Goal: Book appointment/travel/reservation

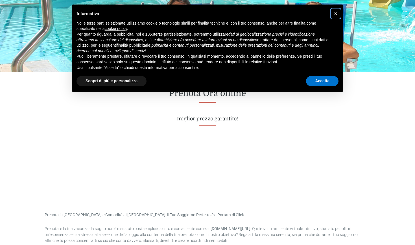
click at [337, 12] on button "×" at bounding box center [335, 13] width 9 height 9
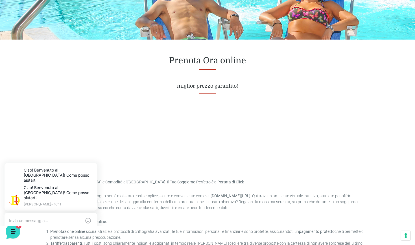
scroll to position [186, 0]
click at [14, 228] on icon at bounding box center [12, 230] width 15 height 15
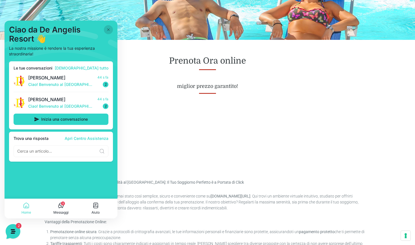
click at [62, 206] on icon at bounding box center [61, 205] width 7 height 7
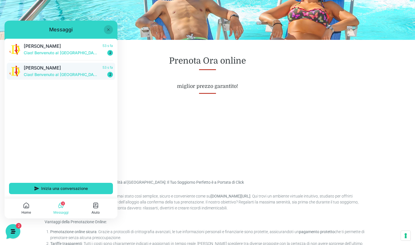
click at [65, 72] on p "Ciao! Benvenuto al [GEOGRAPHIC_DATA]! Come posso aiutarti!" at bounding box center [61, 75] width 75 height 6
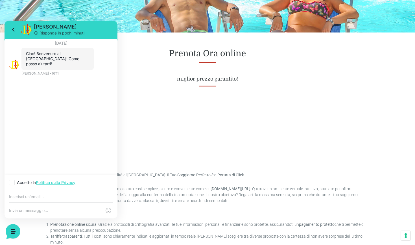
scroll to position [200, 0]
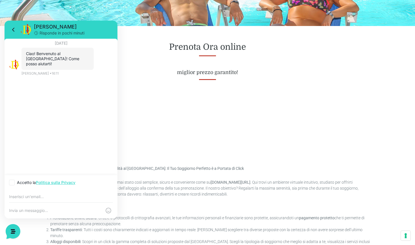
click at [260, 89] on div "Prenota Ora online miglior prezzo garantito!" at bounding box center [207, 58] width 334 height 65
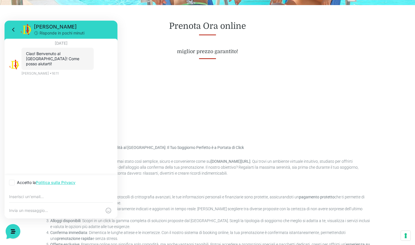
scroll to position [223, 0]
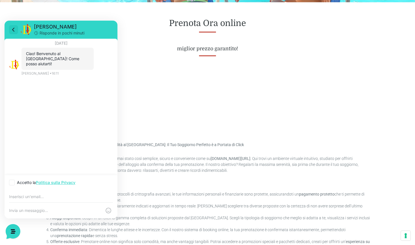
click at [15, 28] on icon at bounding box center [13, 29] width 7 height 7
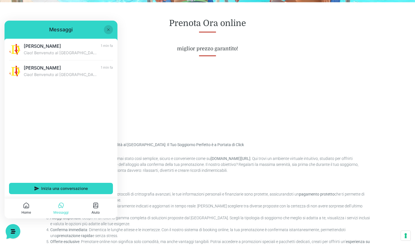
click at [108, 30] on icon at bounding box center [108, 29] width 2 height 2
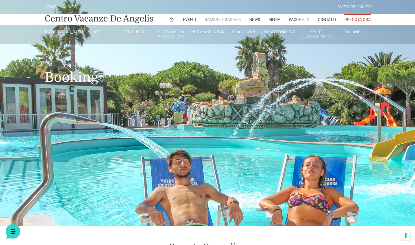
scroll to position [0, 0]
click at [173, 21] on icon at bounding box center [171, 19] width 5 height 5
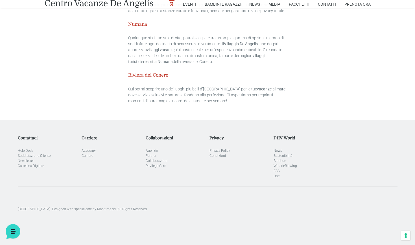
scroll to position [1676, 0]
drag, startPoint x: 148, startPoint y: 186, endPoint x: 166, endPoint y: 187, distance: 18.6
click at [166, 206] on p "[GEOGRAPHIC_DATA]. Designed with special care by Marktime srl. All Rights Reser…" at bounding box center [207, 208] width 379 height 5
copy p "Marktime srl"
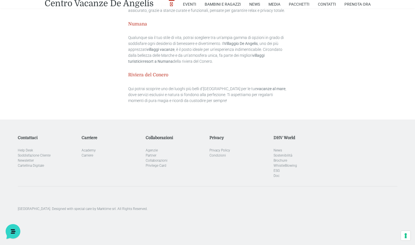
scroll to position [1676, 0]
click at [150, 190] on div "[GEOGRAPHIC_DATA]. Designed with special care by Marktime srl. All Rights Reser…" at bounding box center [208, 208] width 384 height 45
drag, startPoint x: 147, startPoint y: 185, endPoint x: 166, endPoint y: 187, distance: 19.0
click at [166, 206] on p "[GEOGRAPHIC_DATA]. Designed with special care by Marktime srl. All Rights Reser…" at bounding box center [207, 208] width 379 height 5
